Goal: Task Accomplishment & Management: Use online tool/utility

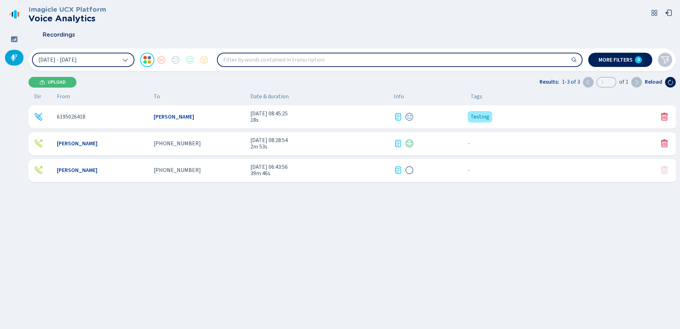
drag, startPoint x: 390, startPoint y: 239, endPoint x: 369, endPoint y: 161, distance: 81.2
click at [390, 240] on div "6195026418 [PERSON_NAME] [DATE] 08:45:25 18s Testing {{hiddenTagsCount}} more […" at bounding box center [353, 190] width 651 height 171
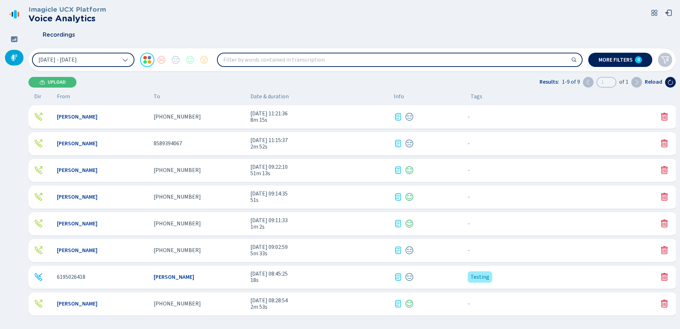
click at [273, 97] on span "Date & duration" at bounding box center [319, 96] width 138 height 6
click at [271, 96] on span "Date & duration" at bounding box center [319, 96] width 138 height 6
click at [256, 96] on span "Date & duration" at bounding box center [319, 96] width 138 height 6
click at [250, 96] on div "Dir From To Date & duration Info Tags" at bounding box center [351, 96] width 646 height 6
drag, startPoint x: 265, startPoint y: 97, endPoint x: 273, endPoint y: 97, distance: 8.9
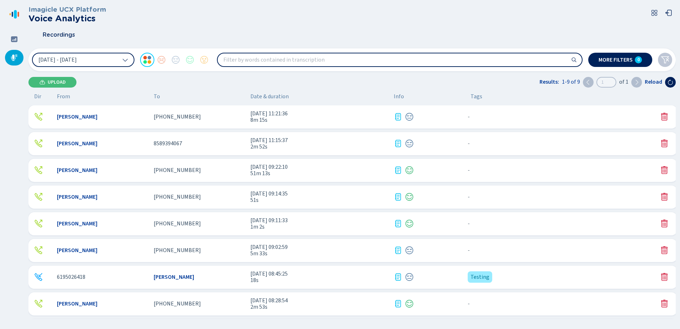
click at [265, 97] on span "Date & duration" at bounding box center [319, 96] width 138 height 6
click at [275, 97] on span "Date & duration" at bounding box center [319, 96] width 138 height 6
click at [283, 98] on span "Date & duration" at bounding box center [319, 96] width 138 height 6
click at [287, 98] on span "Date & duration" at bounding box center [319, 96] width 138 height 6
click at [253, 26] on header "Imagicle UCX Platform Voice Analytics Recordings" at bounding box center [351, 25] width 647 height 38
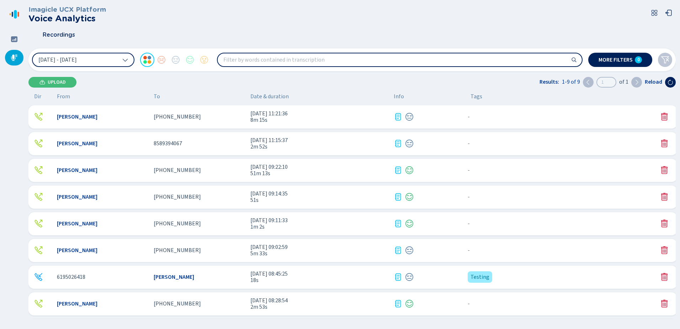
click at [237, 27] on div "Recordings" at bounding box center [351, 35] width 647 height 18
click at [190, 28] on div "Recordings" at bounding box center [351, 35] width 647 height 18
click at [211, 29] on div "Recordings" at bounding box center [351, 35] width 647 height 18
click at [186, 23] on div "Imagicle UCX Platform Voice Analytics" at bounding box center [351, 14] width 647 height 17
